Goal: Task Accomplishment & Management: Manage account settings

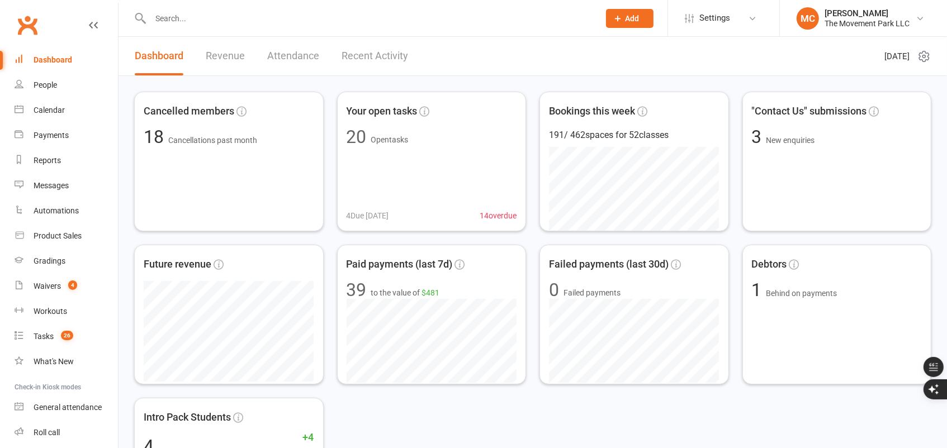
click at [255, 18] on input "text" at bounding box center [369, 19] width 444 height 16
click at [53, 287] on div "Waivers" at bounding box center [47, 286] width 27 height 9
select select "100"
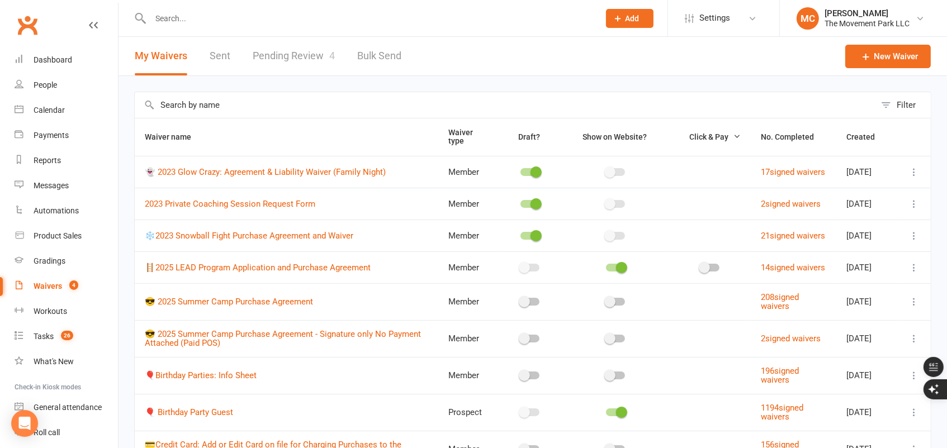
click at [304, 56] on link "Pending Review 4" at bounding box center [294, 56] width 82 height 39
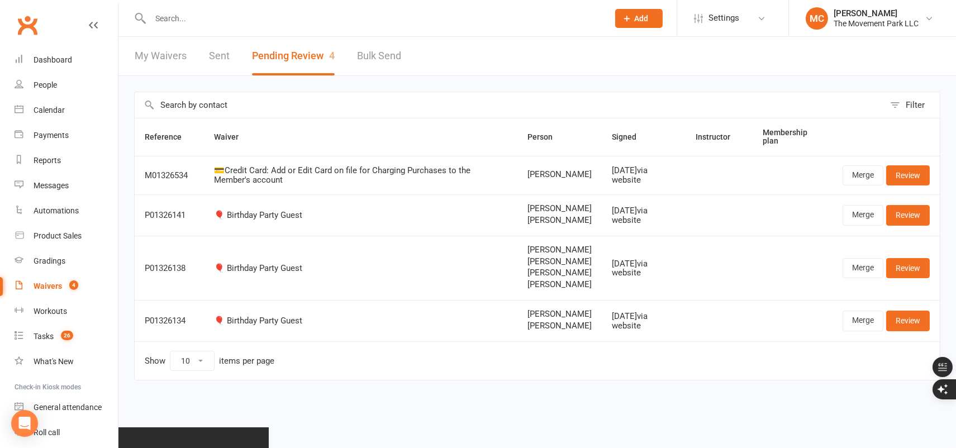
click at [413, 11] on input "text" at bounding box center [374, 19] width 454 height 16
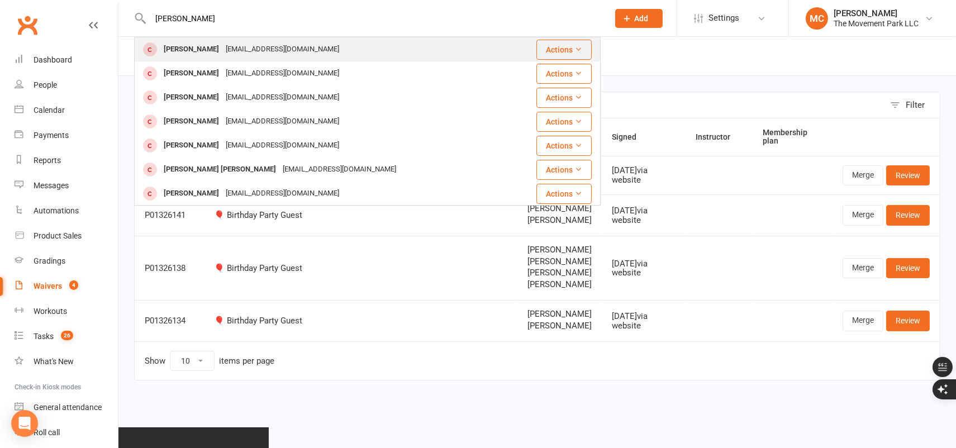
type input "cannon Gale"
click at [283, 46] on div "gentrygale@gmail.com" at bounding box center [282, 49] width 120 height 16
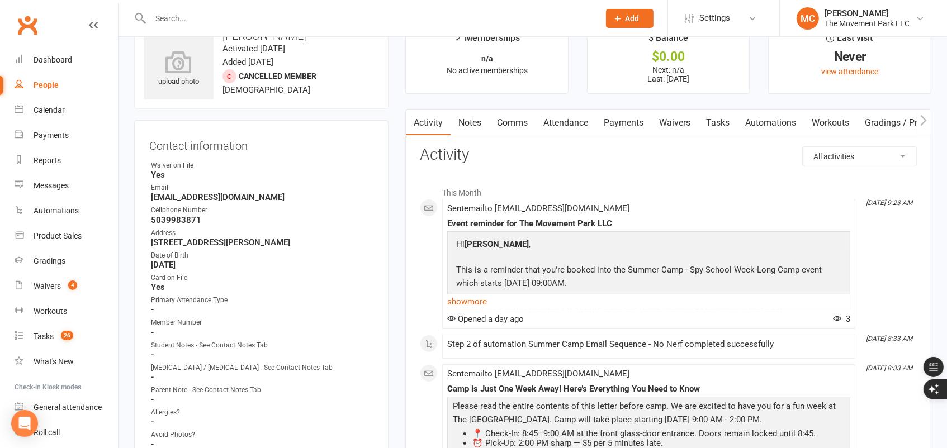
scroll to position [62, 0]
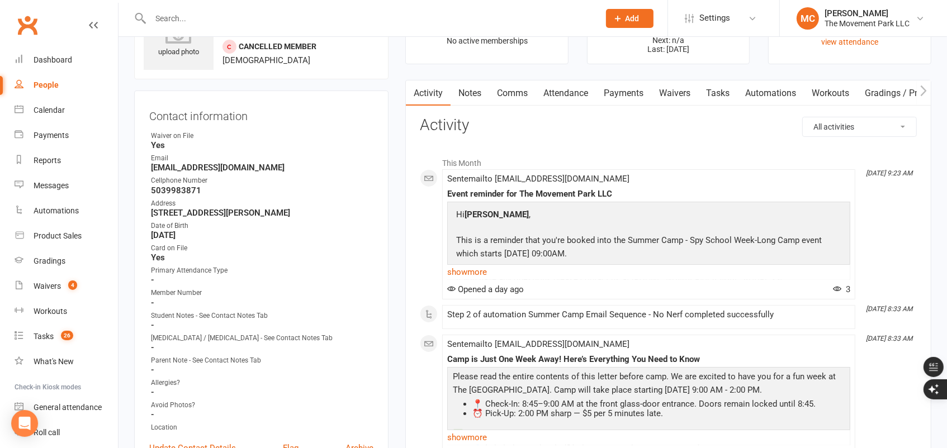
click at [675, 92] on link "Waivers" at bounding box center [674, 93] width 47 height 26
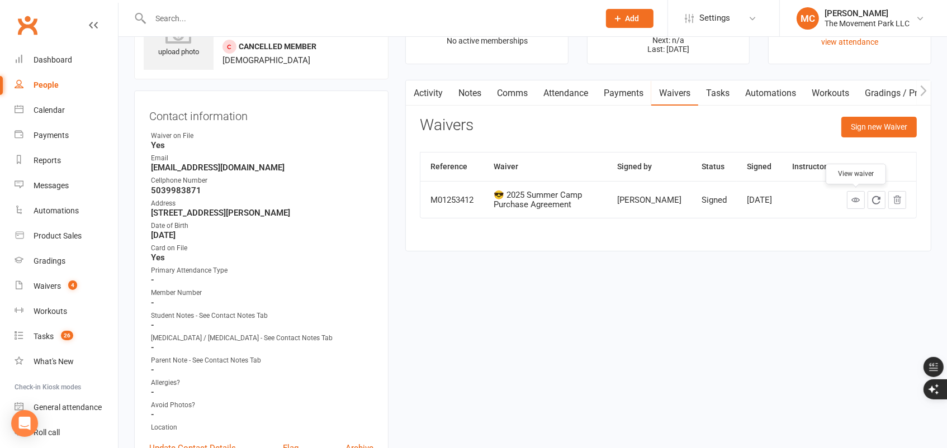
click at [854, 200] on icon at bounding box center [855, 200] width 8 height 8
click at [556, 88] on link "Attendance" at bounding box center [566, 93] width 60 height 26
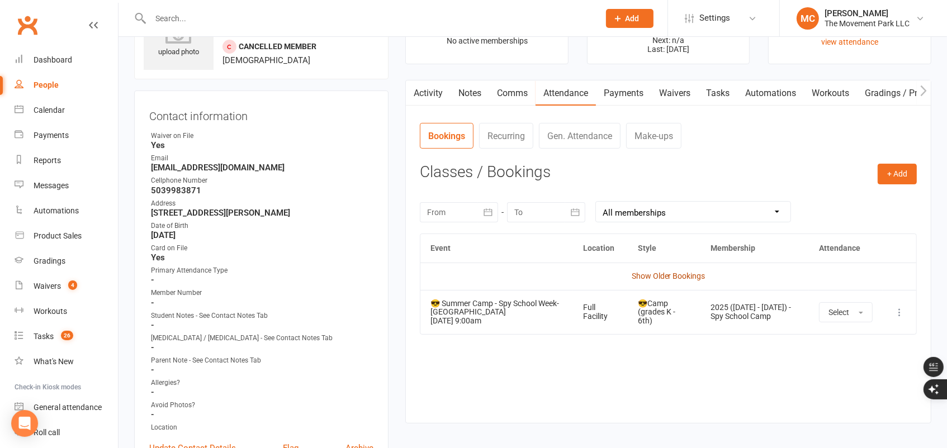
click at [666, 277] on link "Show Older Bookings" at bounding box center [669, 276] width 74 height 9
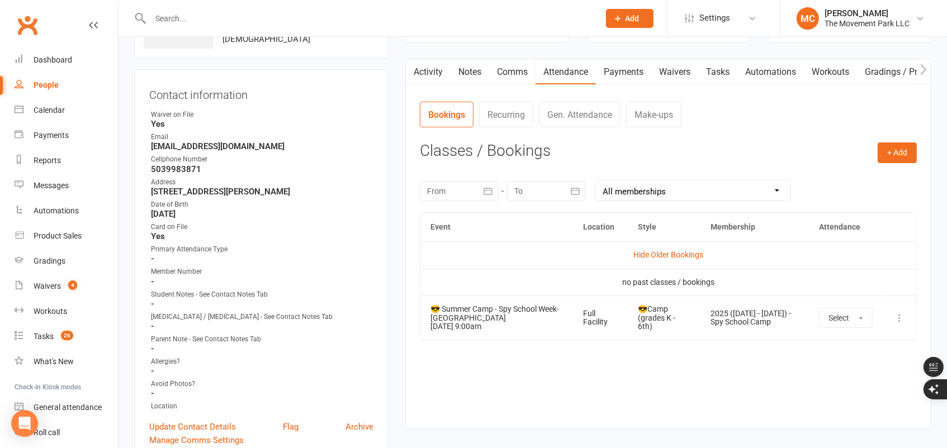
scroll to position [62, 0]
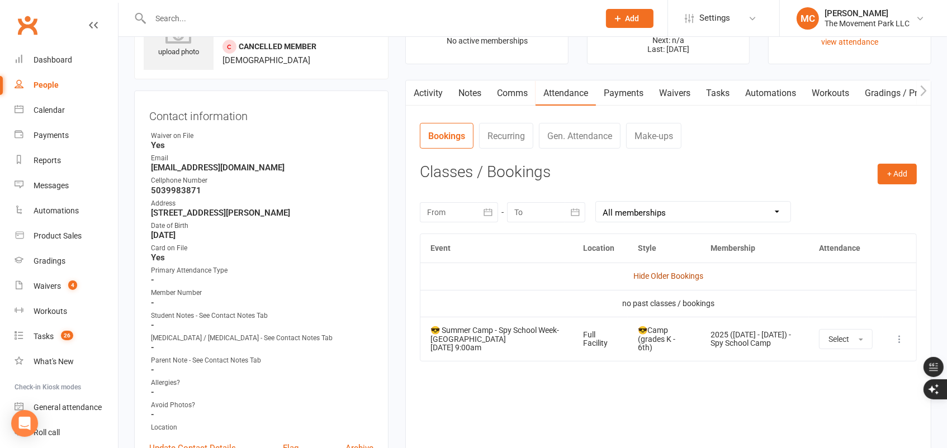
click at [670, 276] on link "Hide Older Bookings" at bounding box center [668, 276] width 70 height 9
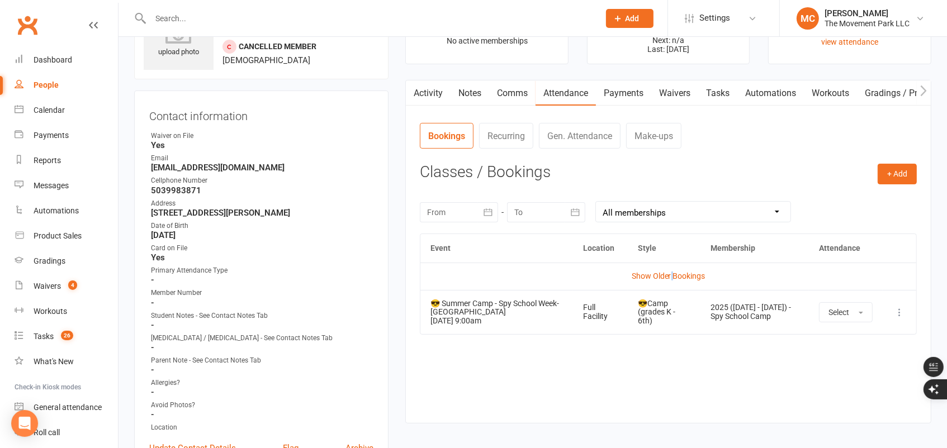
click at [670, 276] on link "Show Older Bookings" at bounding box center [669, 276] width 74 height 9
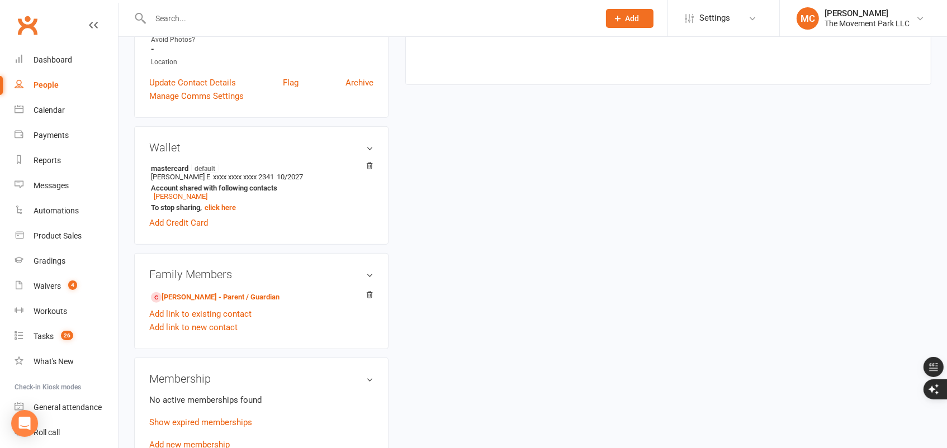
scroll to position [434, 0]
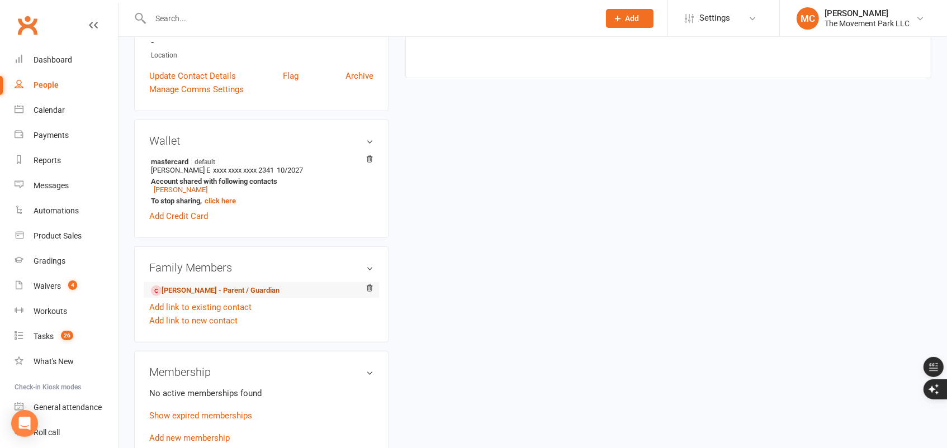
click at [208, 293] on link "Gentry Gale - Parent / Guardian" at bounding box center [215, 291] width 129 height 12
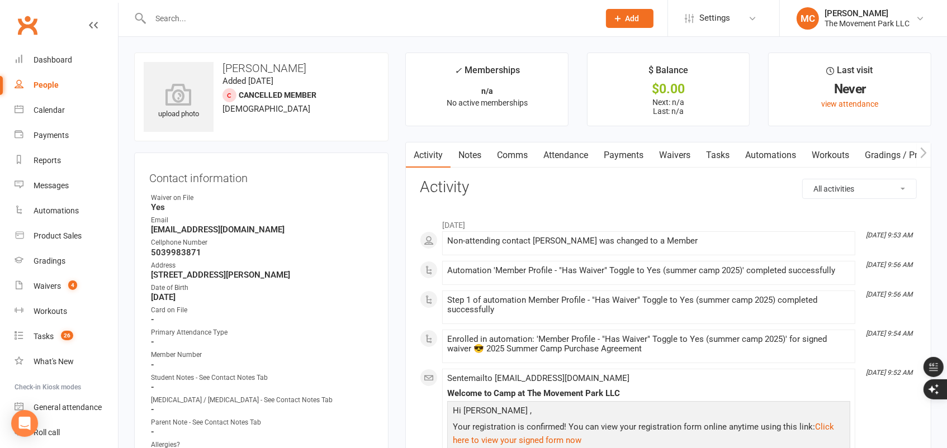
click at [666, 152] on link "Waivers" at bounding box center [674, 156] width 47 height 26
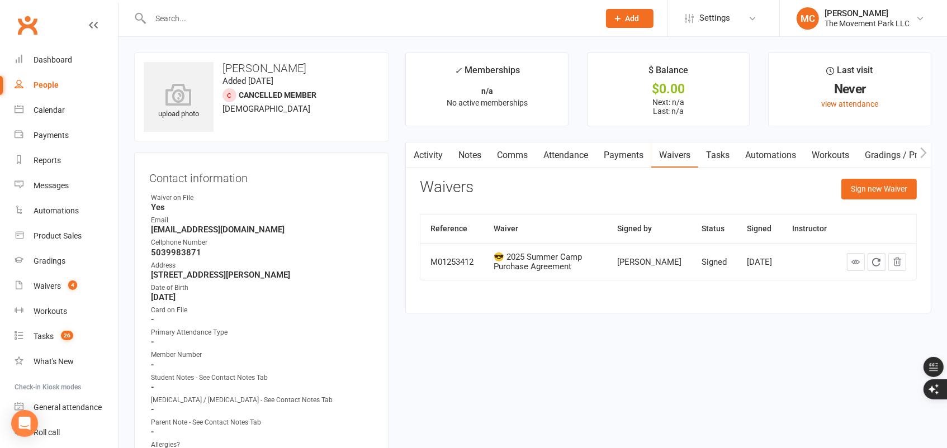
click at [567, 155] on link "Attendance" at bounding box center [566, 156] width 60 height 26
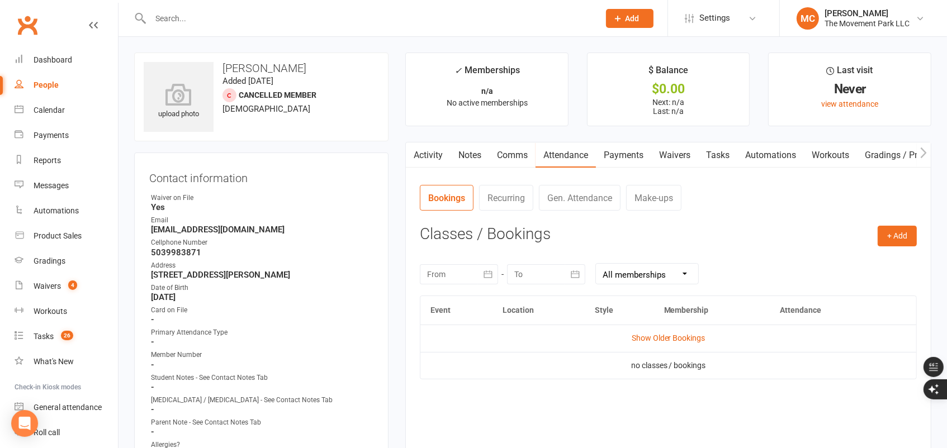
click at [631, 332] on td "Show Older Bookings" at bounding box center [668, 338] width 496 height 27
click at [653, 335] on link "Show Older Bookings" at bounding box center [669, 338] width 74 height 9
click at [653, 335] on link "Hide Older Bookings" at bounding box center [668, 338] width 70 height 9
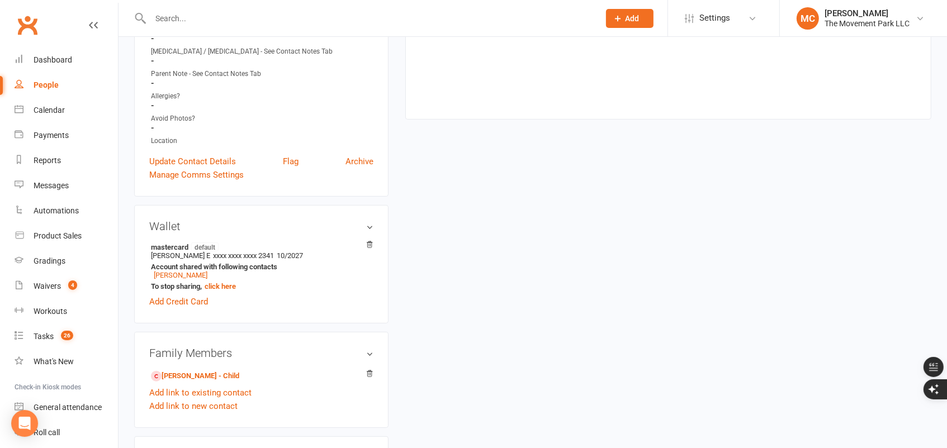
scroll to position [186, 0]
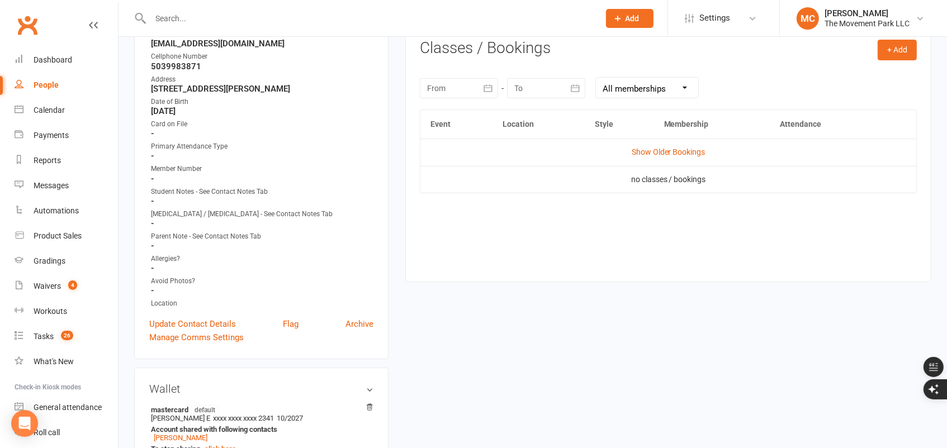
click at [244, 18] on input "text" at bounding box center [369, 19] width 444 height 16
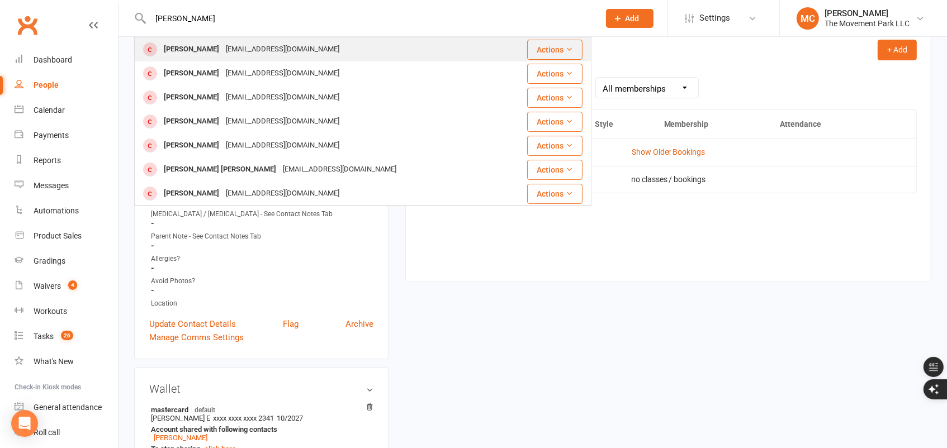
type input "Cannon Gale"
click at [230, 48] on div "gentrygale@gmail.com" at bounding box center [282, 49] width 120 height 16
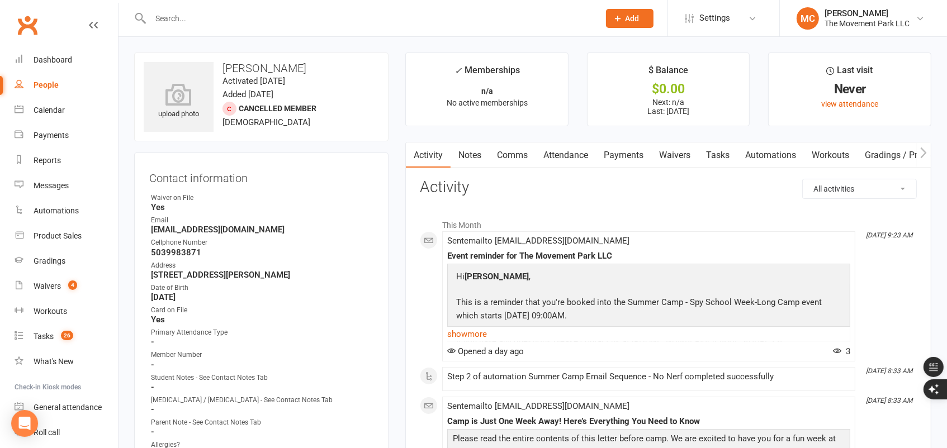
click at [580, 158] on link "Attendance" at bounding box center [566, 156] width 60 height 26
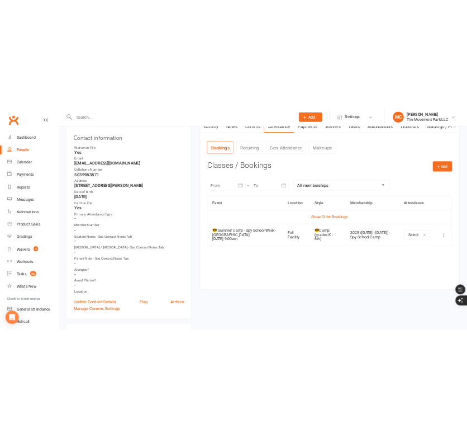
scroll to position [124, 0]
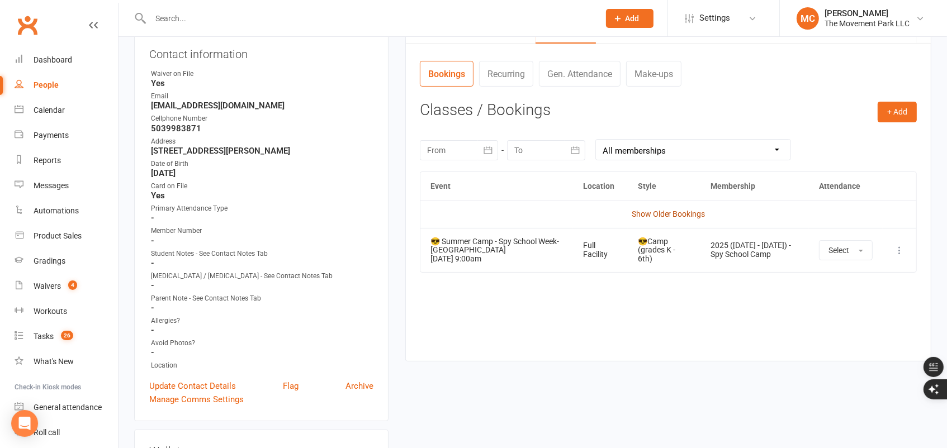
click at [678, 212] on link "Show Older Bookings" at bounding box center [669, 214] width 74 height 9
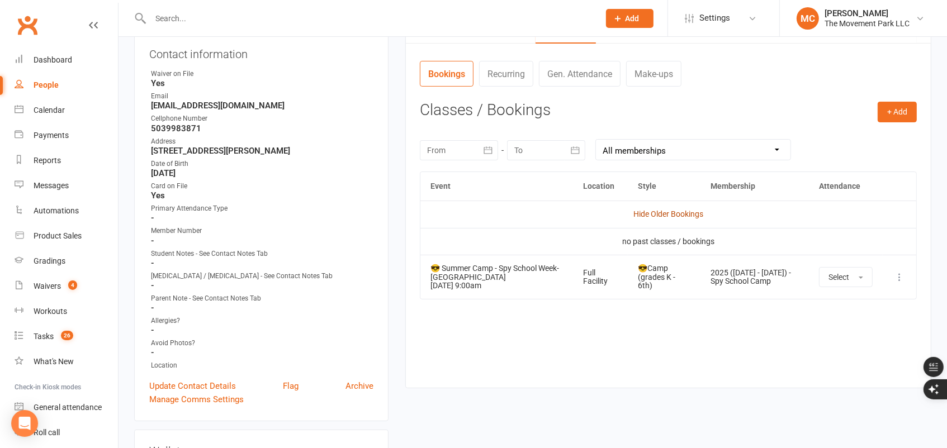
click at [678, 211] on link "Hide Older Bookings" at bounding box center [668, 214] width 70 height 9
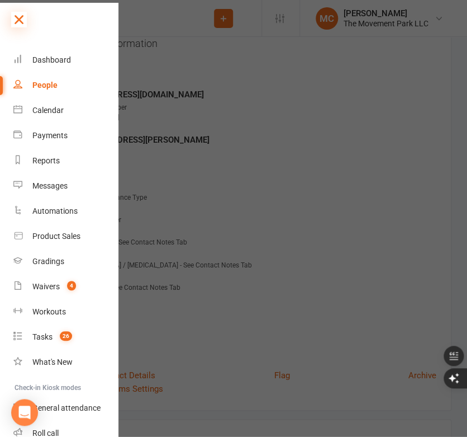
click at [18, 25] on icon at bounding box center [19, 20] width 16 height 16
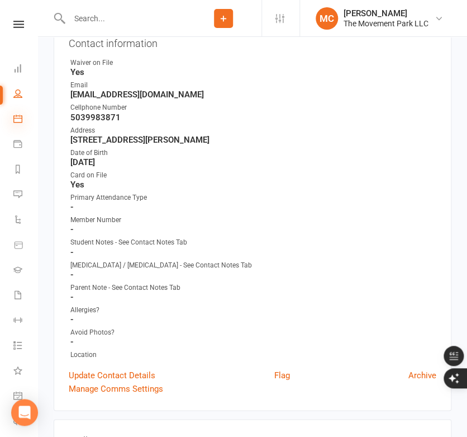
click at [18, 120] on icon at bounding box center [17, 118] width 9 height 9
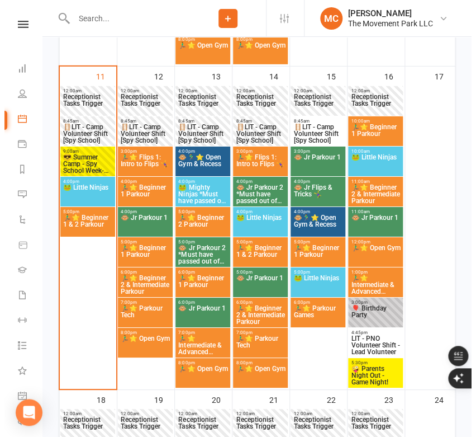
scroll to position [807, 0]
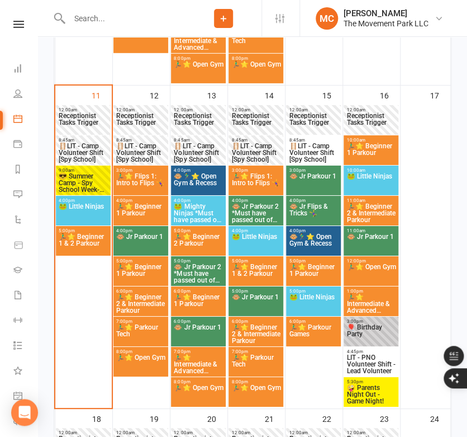
click at [93, 185] on span "😎 Summer Camp - Spy School Week-[GEOGRAPHIC_DATA]" at bounding box center [83, 183] width 50 height 20
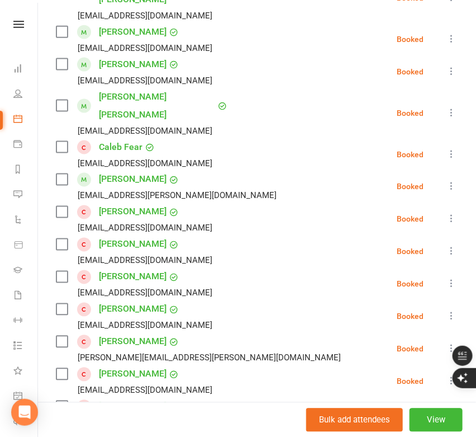
scroll to position [372, 0]
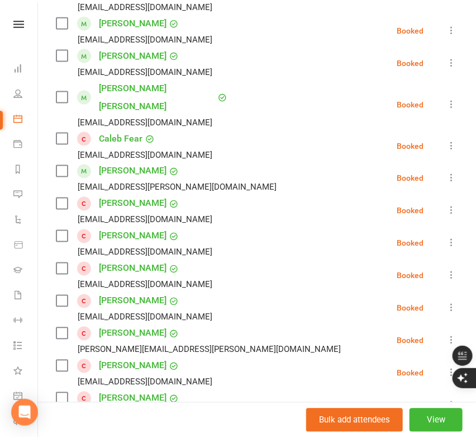
click at [122, 195] on link "Cannon Gale" at bounding box center [133, 204] width 68 height 18
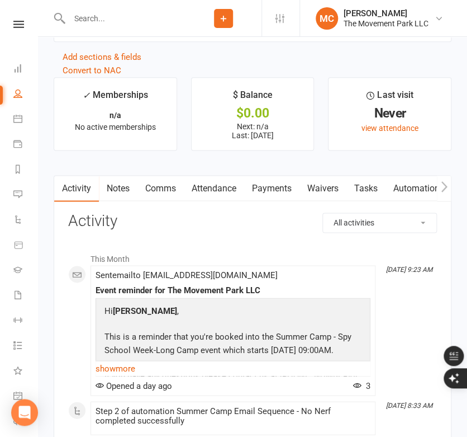
scroll to position [1304, 0]
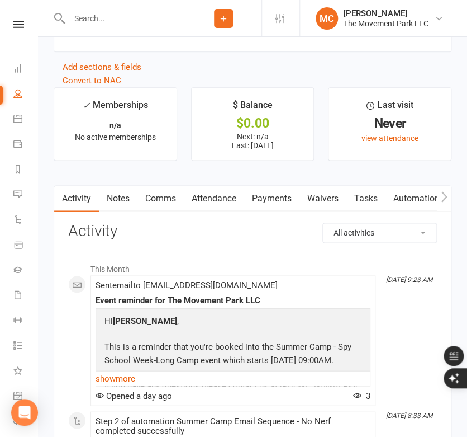
click at [117, 199] on link "Notes" at bounding box center [118, 199] width 39 height 26
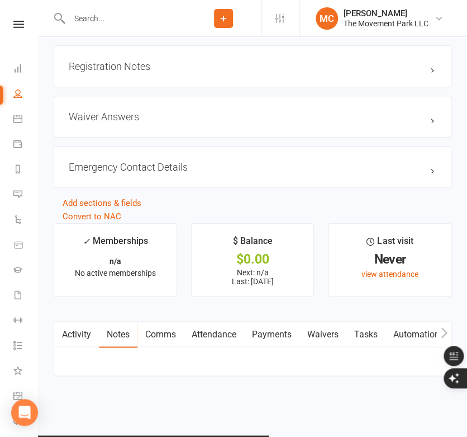
scroll to position [1295, 0]
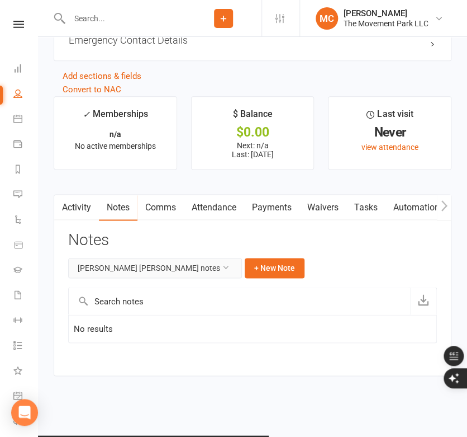
click at [222, 269] on icon at bounding box center [226, 267] width 8 height 8
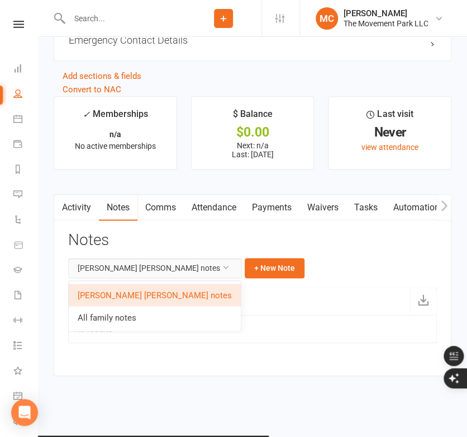
click at [222, 269] on icon at bounding box center [226, 267] width 8 height 8
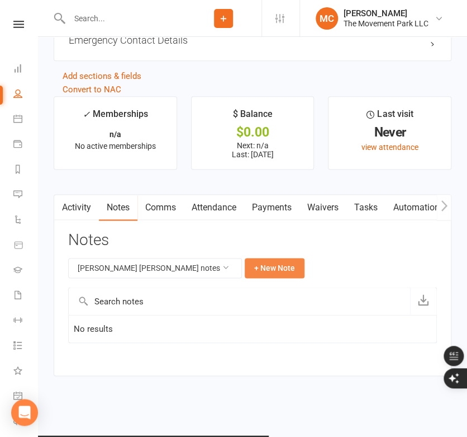
click at [245, 272] on button "+ New Note" at bounding box center [275, 268] width 60 height 20
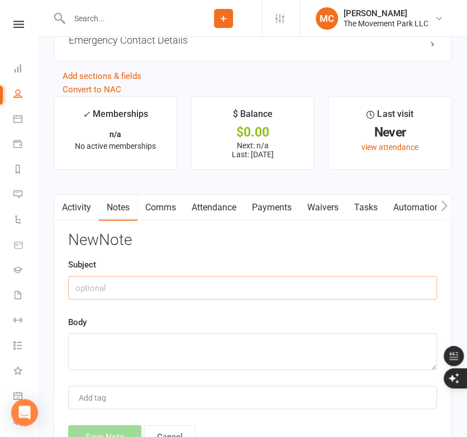
click at [170, 291] on input "text" at bounding box center [252, 287] width 369 height 23
type input "COVID - Camp Refund?"
click at [169, 339] on textarea at bounding box center [252, 351] width 369 height 37
paste textarea "Hi there, I sent an email last night but wanted to make sure it will be seen be…"
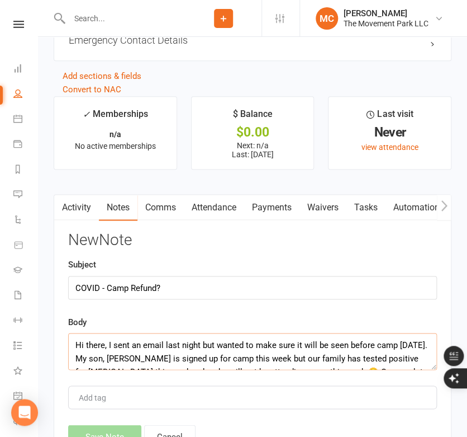
scroll to position [34, 0]
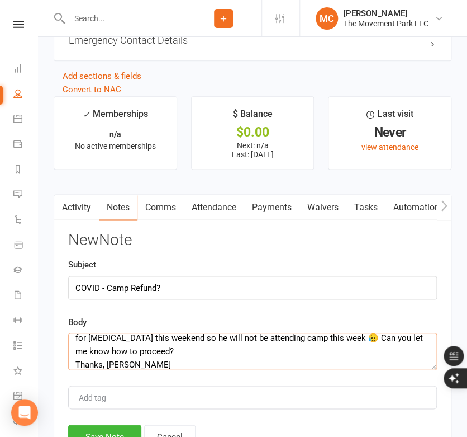
click at [203, 366] on textarea "Hi there, I sent an email last night but wanted to make sure it will be seen be…" at bounding box center [252, 351] width 369 height 37
click at [192, 357] on textarea "Hi there, I sent an email last night but wanted to make sure it will be seen be…" at bounding box center [252, 351] width 369 height 37
click at [181, 364] on textarea "Hi there, I sent an email last night but wanted to make sure it will be seen be…" at bounding box center [252, 351] width 369 height 37
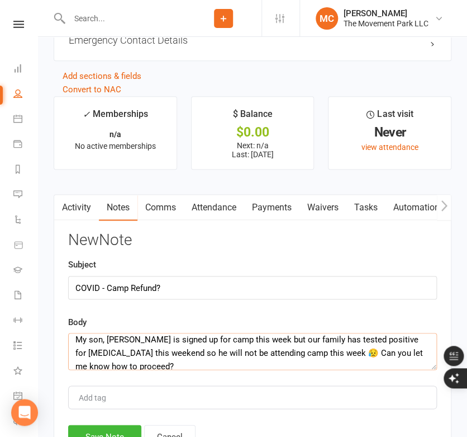
scroll to position [6, 0]
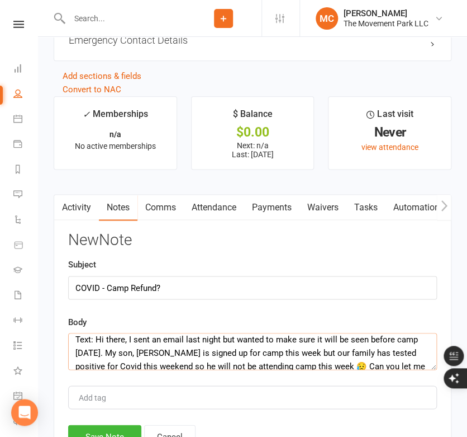
paste textarea "https://mail.google.com/mail/u/0/#inbox/FMfcgzQcpKXsPtZzwCWHNhLvNvNpqBKq"
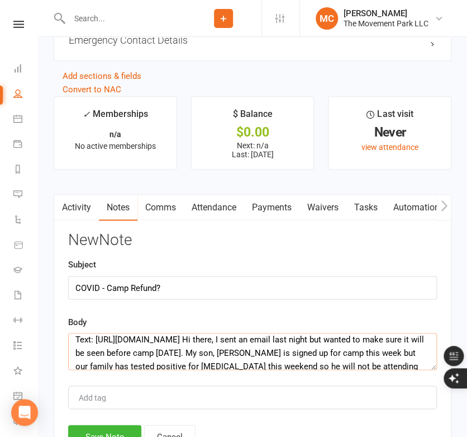
click at [357, 369] on textarea "Text: https://mail.google.com/mail/u/0/#inbox/FMfcgzQcpKXsPtZzwCWHNhLvNvNpqBKq …" at bounding box center [252, 351] width 369 height 37
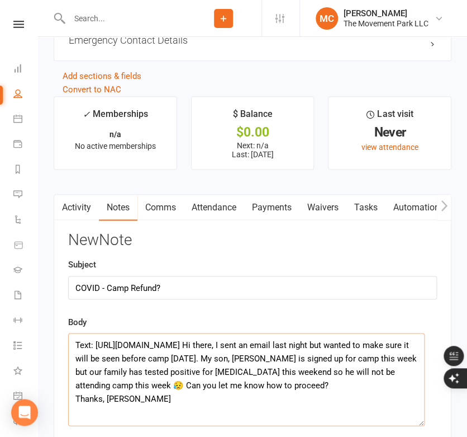
drag, startPoint x: 427, startPoint y: 380, endPoint x: 257, endPoint y: 372, distance: 169.6
click at [362, 407] on textarea "Text: https://mail.google.com/mail/u/0/#inbox/FMfcgzQcpKXsPtZzwCWHNhLvNvNpqBKq …" at bounding box center [246, 379] width 357 height 93
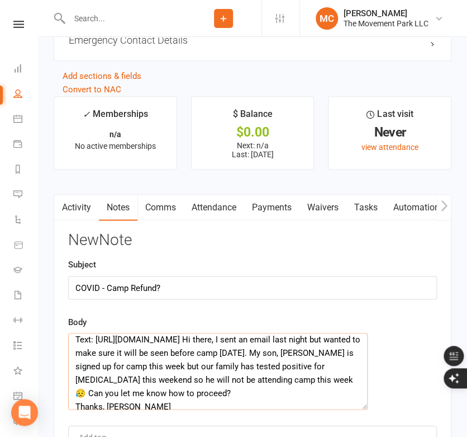
click at [76, 343] on textarea "Text: https://mail.google.com/mail/u/0/#inbox/FMfcgzQcpKXsPtZzwCWHNhLvNvNpqBKq …" at bounding box center [218, 371] width 300 height 77
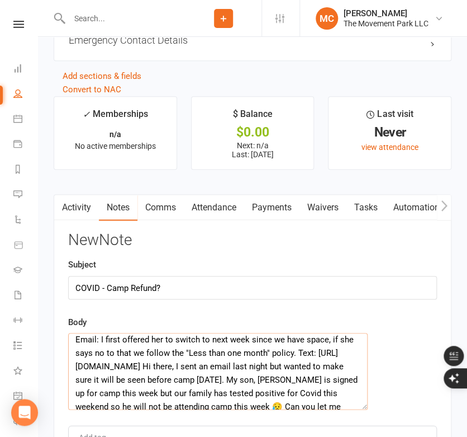
paste textarea "https://mail.google.com/mail/u/0/#sent/FMfcgzQcpKXrTHclsDmlZgHpVbnshjvb"
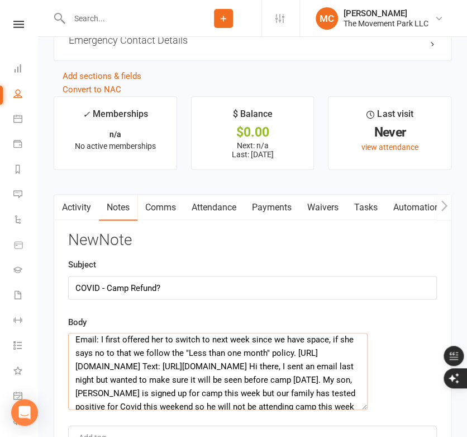
click at [170, 391] on textarea "Email: I first offered her to switch to next week since we have space, if she s…" at bounding box center [218, 371] width 300 height 77
click at [107, 378] on textarea "Email: I first offered her to switch to next week since we have space, if she s…" at bounding box center [218, 371] width 300 height 77
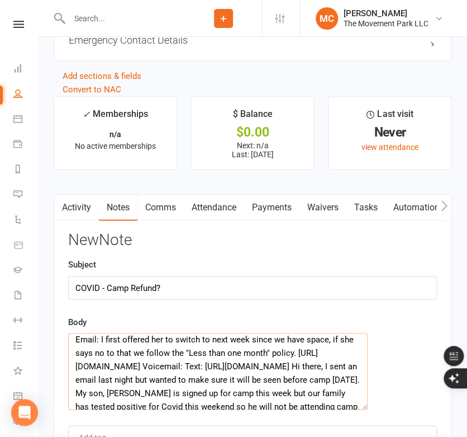
paste textarea "https://mail.google.com/mail/u/0/#inbox/FMfcgzQcpKbCRTvnTXGhmvTgVmqPqPDs"
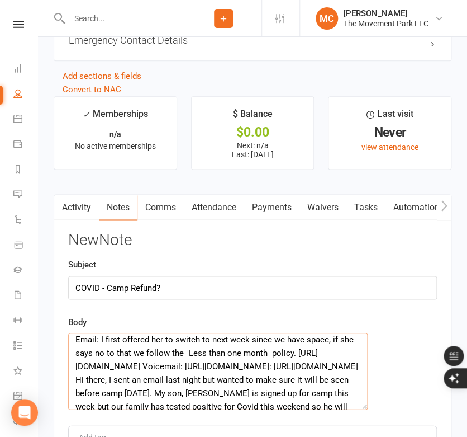
scroll to position [7, 0]
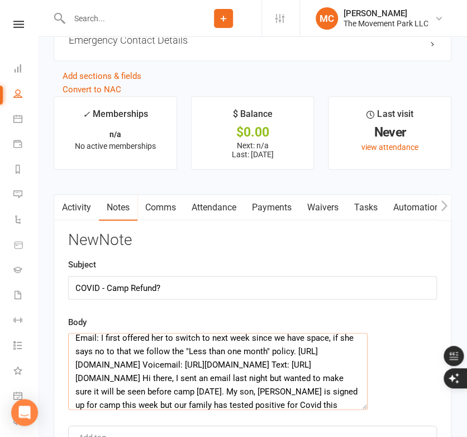
type textarea "Email: I first offered her to switch to next week since we have space, if she s…"
click at [244, 179] on ul "✓ Memberships n/a No active memberships $ Balance $0.00 Next: n/a Last: 23 Apr …" at bounding box center [253, 137] width 398 height 83
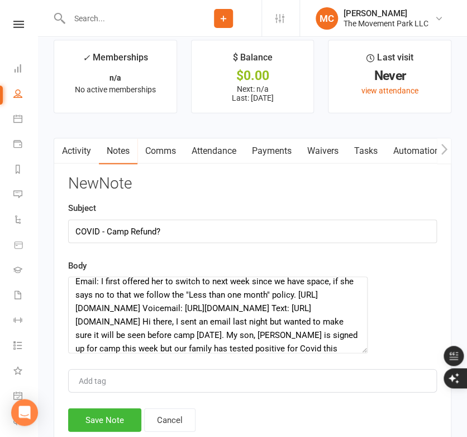
scroll to position [1440, 0]
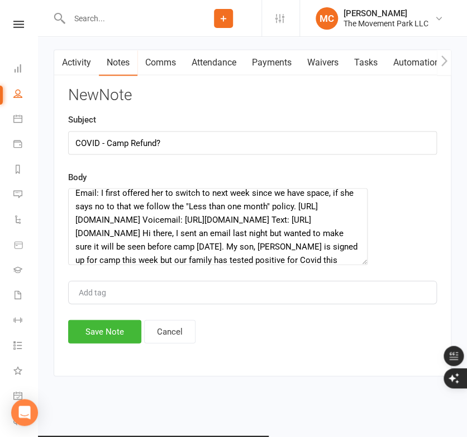
click at [121, 300] on div "Add tag" at bounding box center [252, 291] width 369 height 23
type input "Camp"
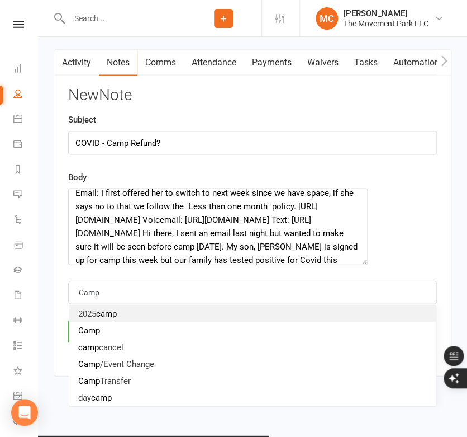
click at [133, 321] on li "2025 camp" at bounding box center [252, 313] width 367 height 17
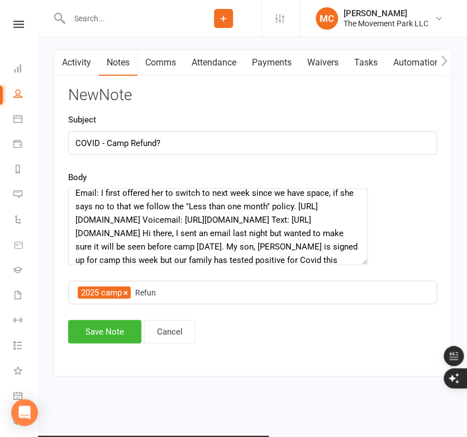
type input "Refund"
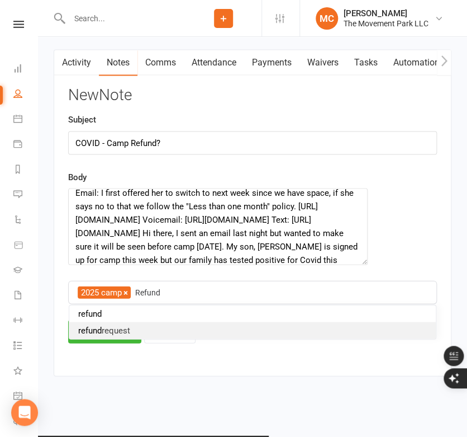
click at [136, 334] on li "refund request" at bounding box center [252, 329] width 367 height 17
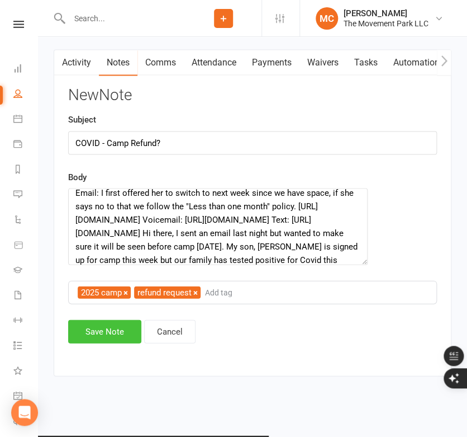
click at [108, 334] on button "Save Note" at bounding box center [104, 330] width 73 height 23
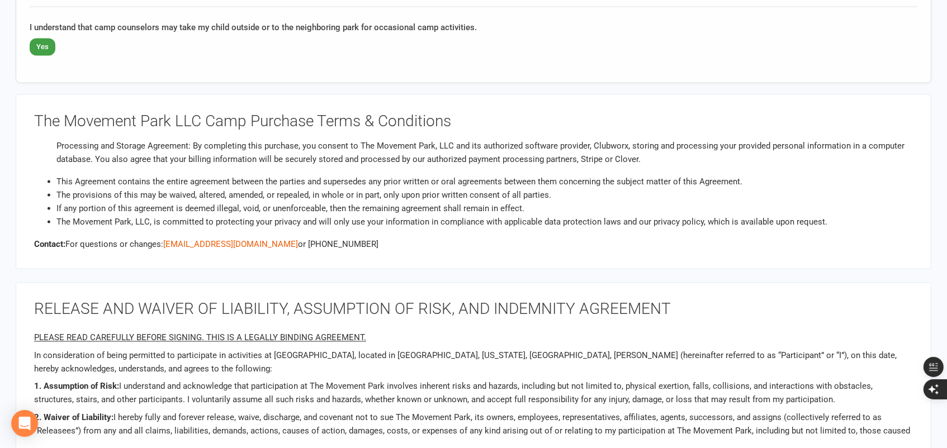
scroll to position [2049, 0]
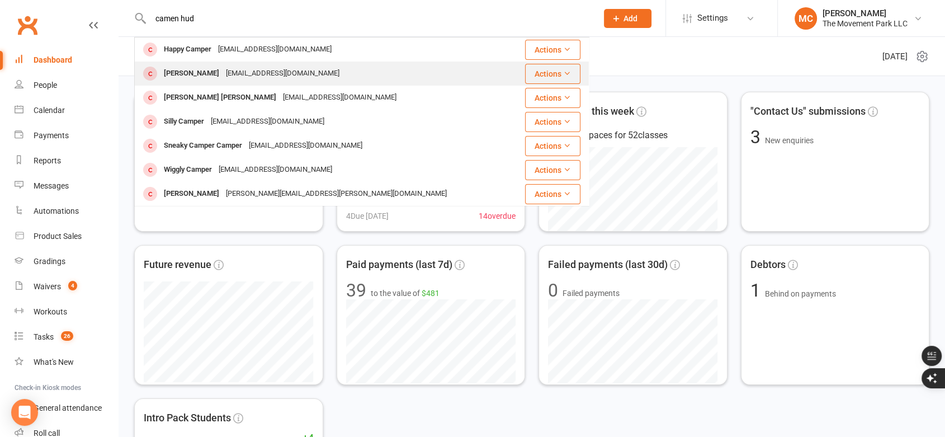
type input "camen hud"
click at [298, 70] on div "smilez107@comcast.net" at bounding box center [282, 73] width 120 height 16
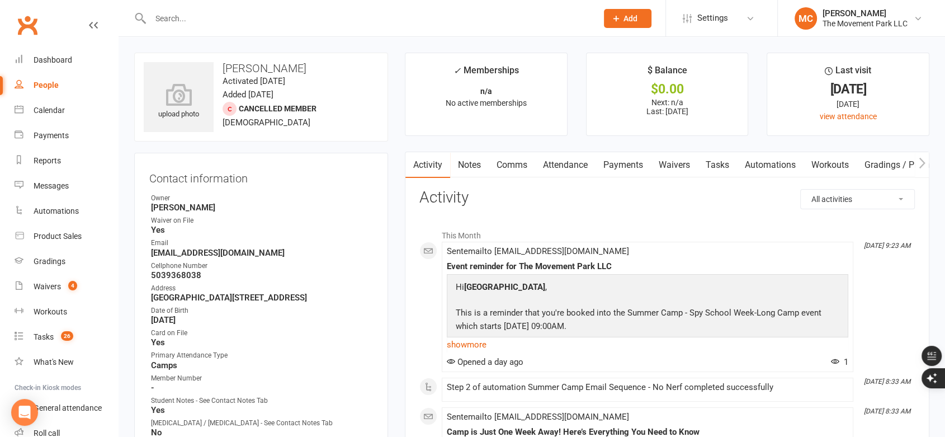
click at [627, 167] on link "Payments" at bounding box center [622, 165] width 55 height 26
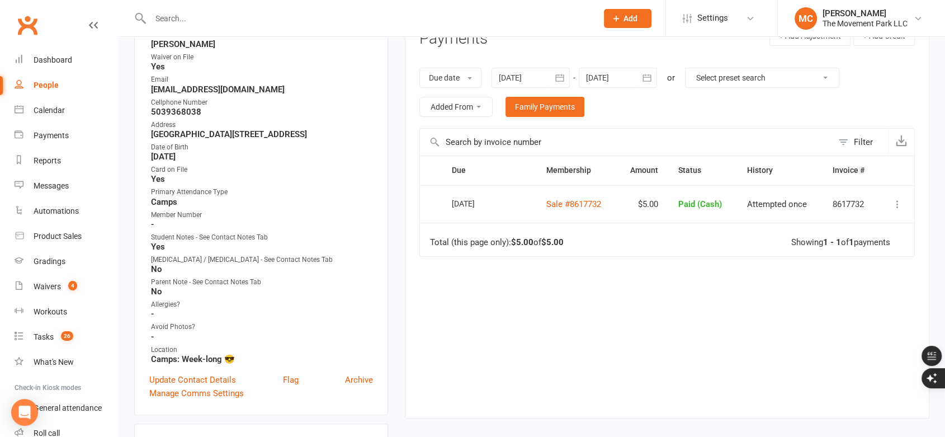
scroll to position [124, 0]
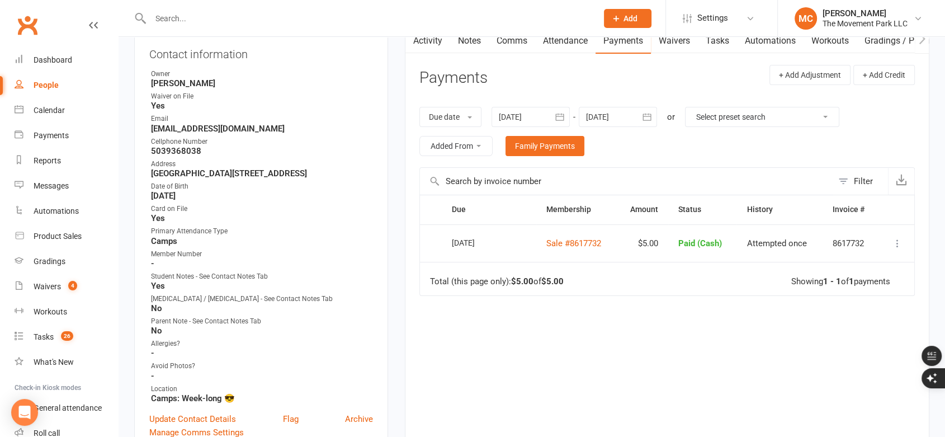
click at [562, 115] on icon "button" at bounding box center [559, 116] width 11 height 11
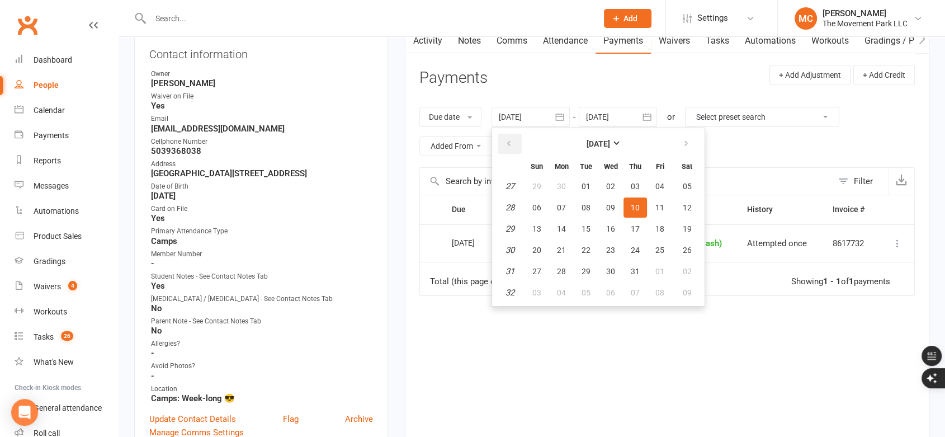
click at [514, 144] on button "button" at bounding box center [510, 144] width 24 height 20
click at [686, 188] on span "01" at bounding box center [687, 186] width 9 height 9
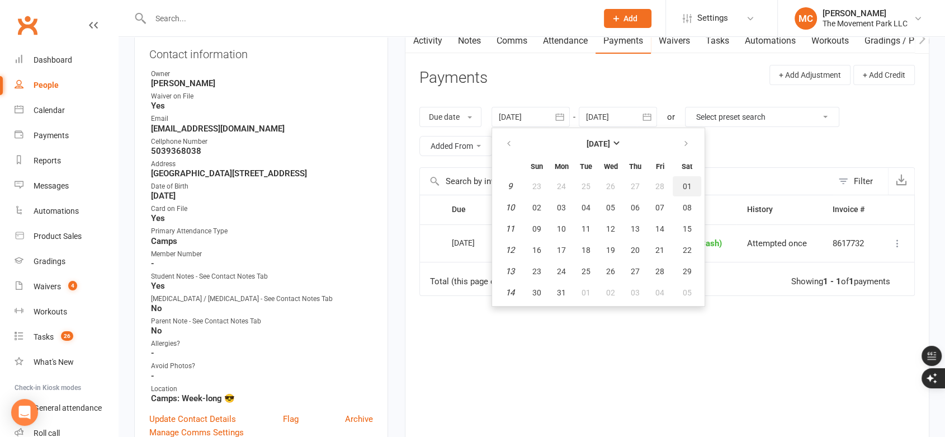
type input "01 Mar 2025"
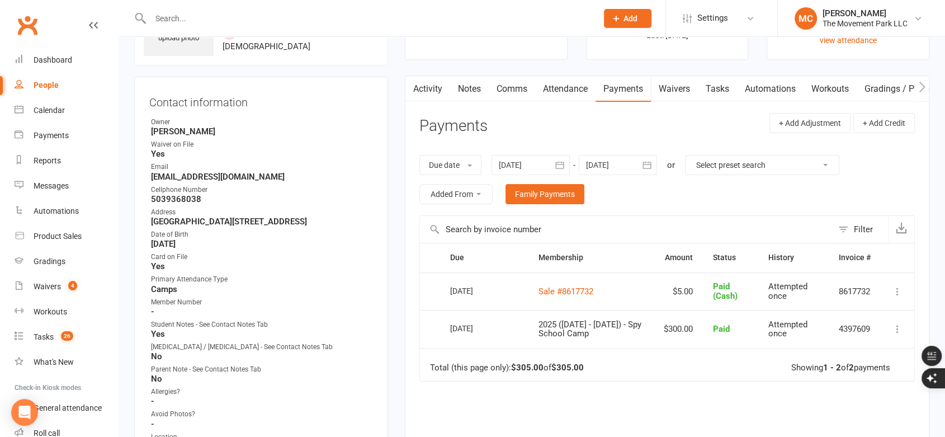
scroll to position [0, 0]
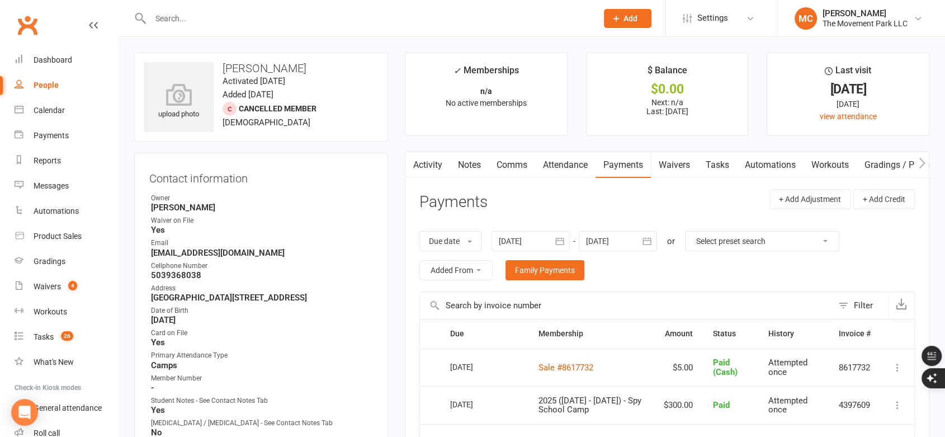
click at [425, 166] on link "Activity" at bounding box center [427, 165] width 45 height 26
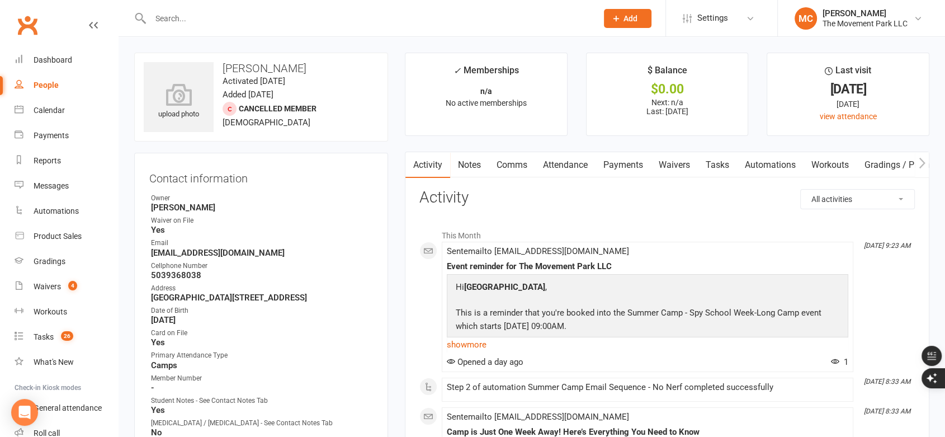
click at [830, 198] on select "All activities Bookings / Attendances Communications Notes Failed SMSes Grading…" at bounding box center [857, 199] width 113 height 19
select select "ConversationLogEntry"
click at [801, 190] on select "All activities Bookings / Attendances Communications Notes Failed SMSes Grading…" at bounding box center [857, 199] width 113 height 19
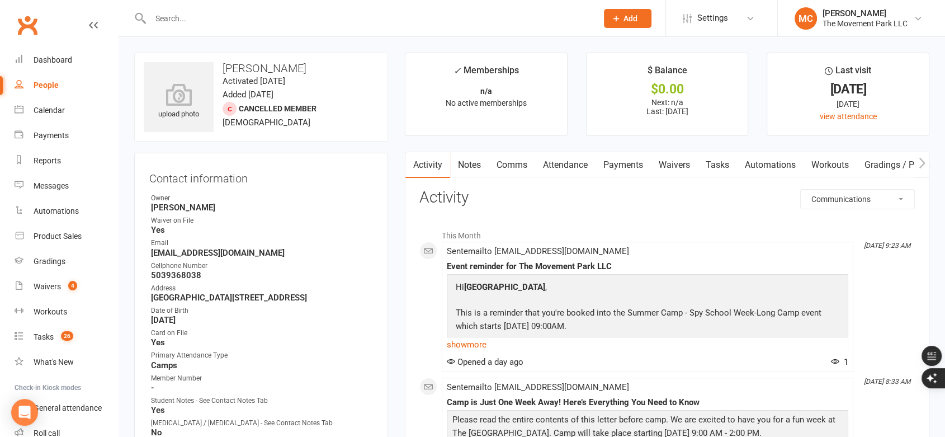
scroll to position [62, 0]
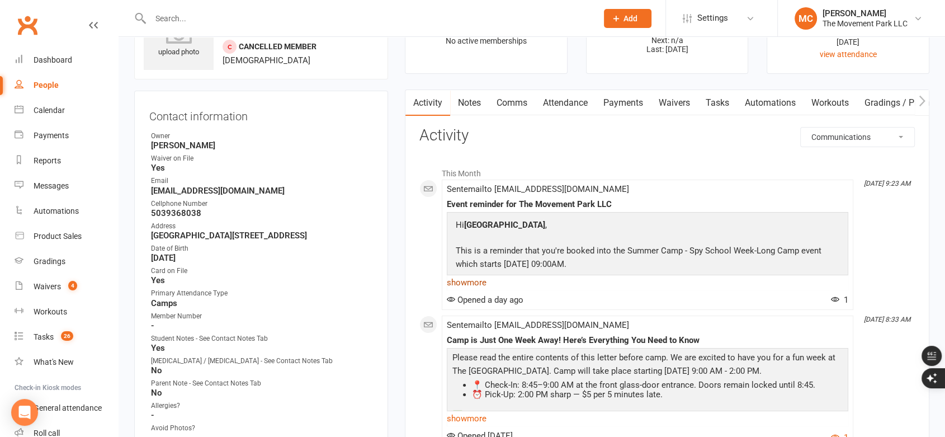
click at [481, 283] on link "show more" at bounding box center [647, 282] width 401 height 16
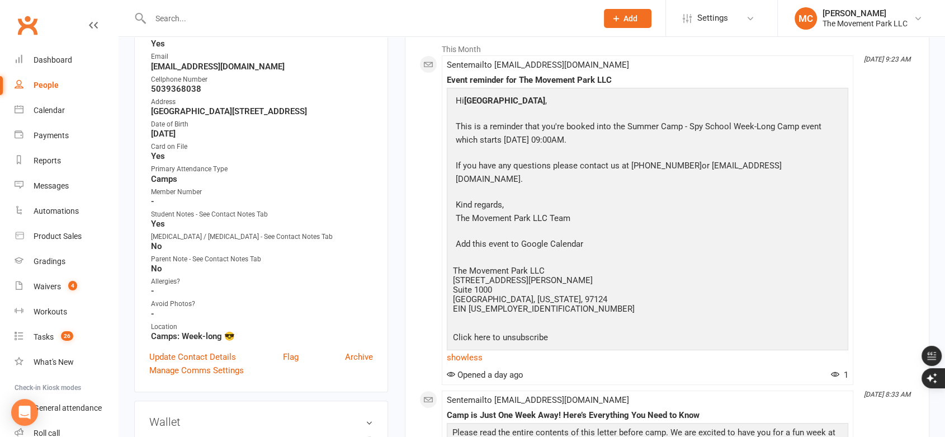
scroll to position [0, 0]
